Goal: Find specific page/section: Find specific page/section

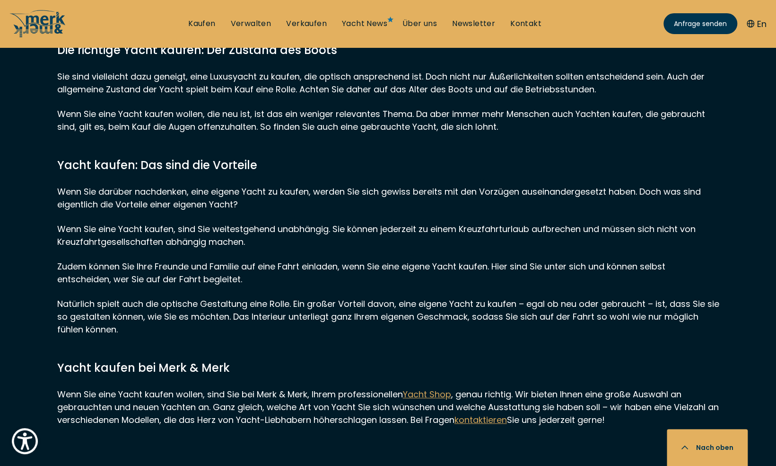
scroll to position [9226, 0]
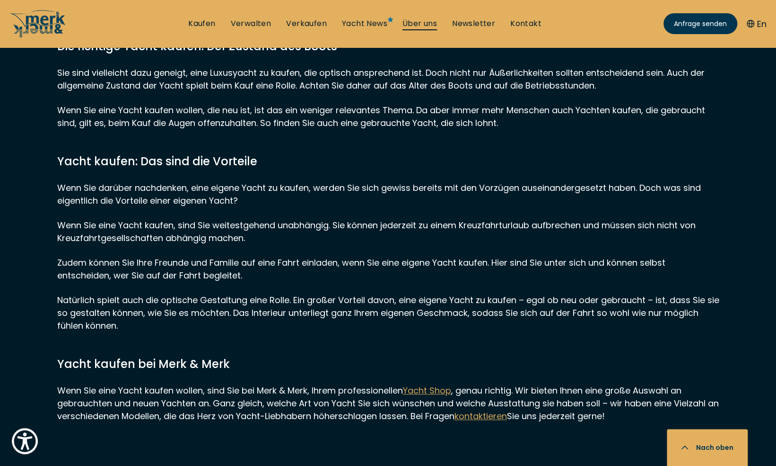
click at [414, 22] on link "Über uns" at bounding box center [420, 23] width 35 height 10
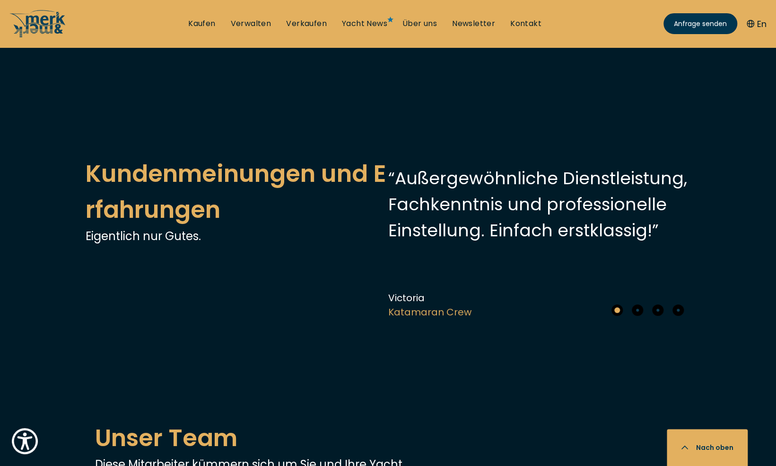
scroll to position [2082, 0]
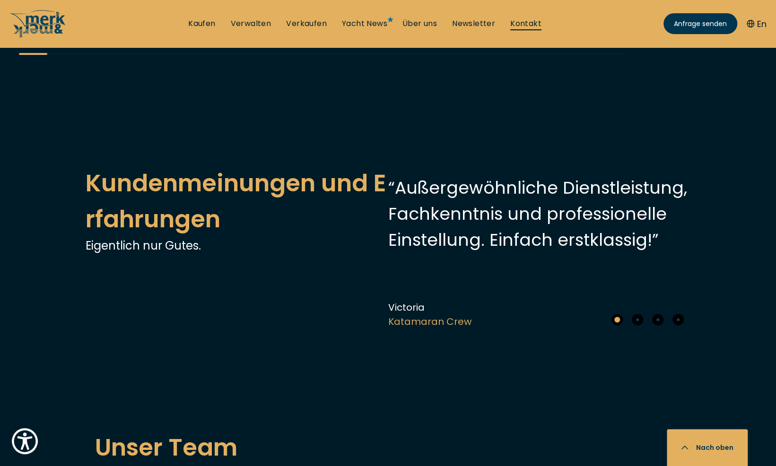
click at [525, 24] on link "Kontakt" at bounding box center [526, 23] width 31 height 10
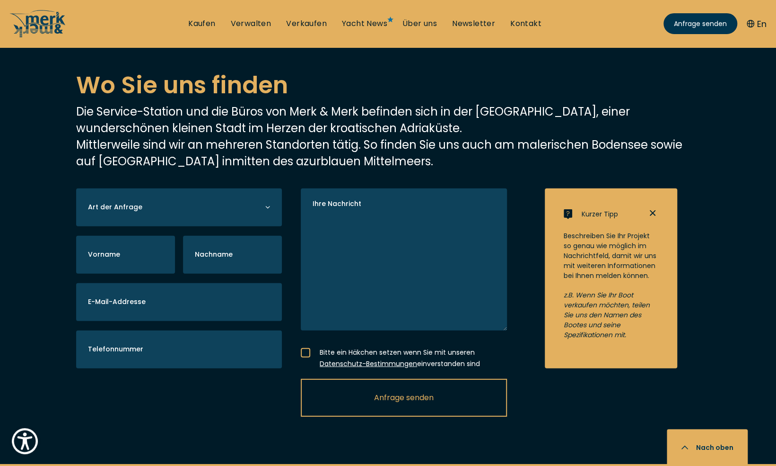
scroll to position [1656, 0]
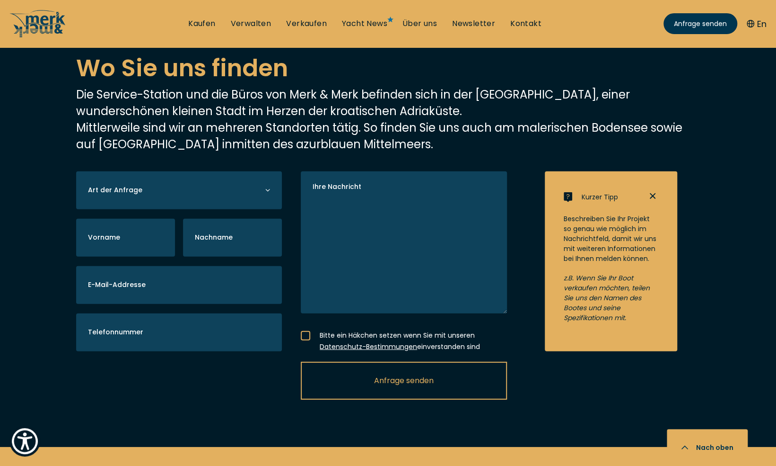
click at [267, 189] on icon at bounding box center [268, 190] width 4 height 2
click at [267, 187] on icon at bounding box center [267, 189] width 5 height 5
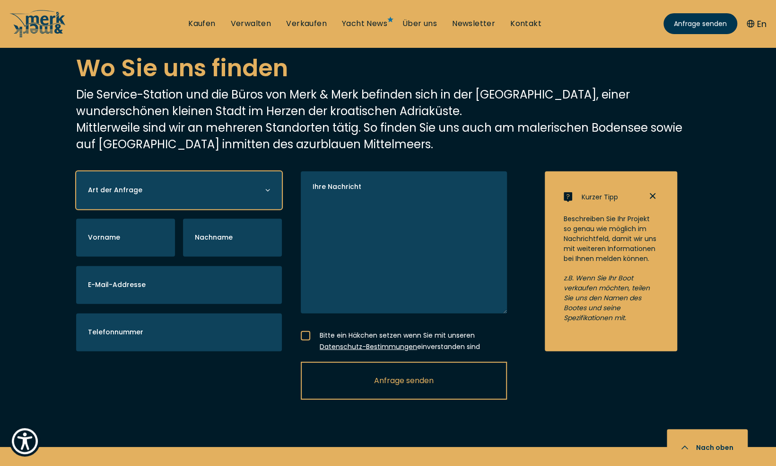
click at [155, 171] on select "Yacht kaufen Yacht verkaufen Yacht verwalten" at bounding box center [179, 190] width 206 height 38
click at [265, 171] on select "Yacht kaufen Yacht verkaufen Yacht verwalten" at bounding box center [179, 190] width 206 height 38
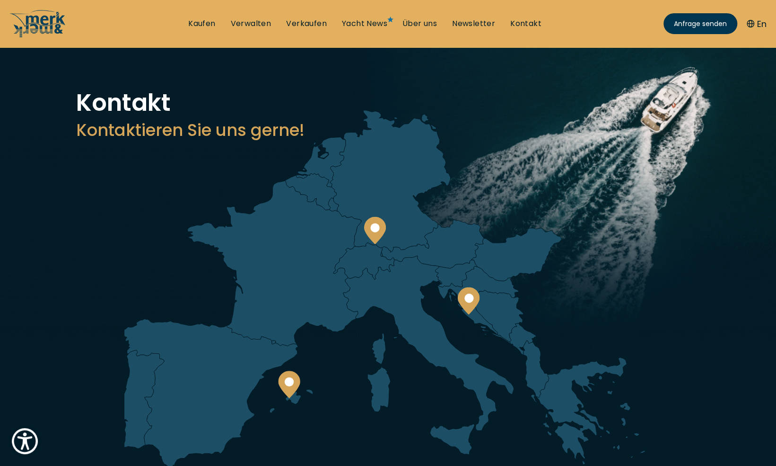
scroll to position [0, 0]
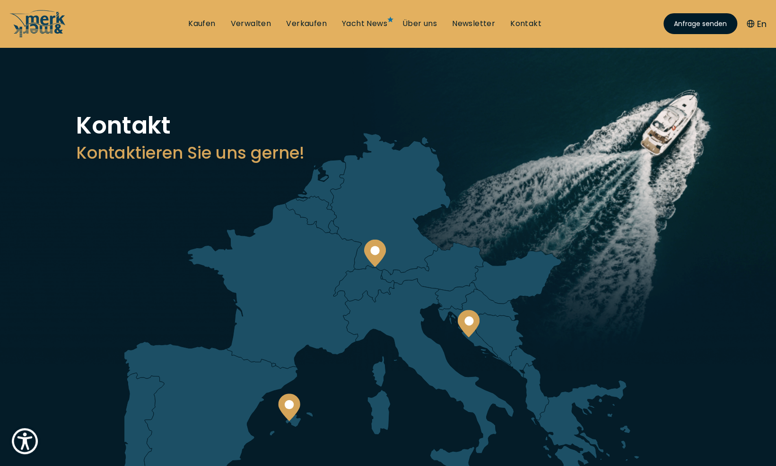
click at [702, 20] on span "Anfrage senden" at bounding box center [700, 24] width 53 height 10
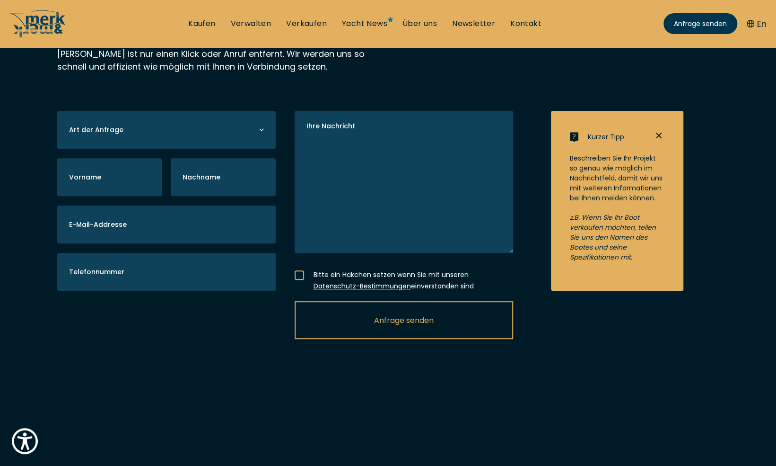
scroll to position [189, 0]
click at [263, 130] on icon at bounding box center [261, 127] width 5 height 5
click at [261, 130] on icon at bounding box center [261, 127] width 5 height 5
